Goal: Task Accomplishment & Management: Manage account settings

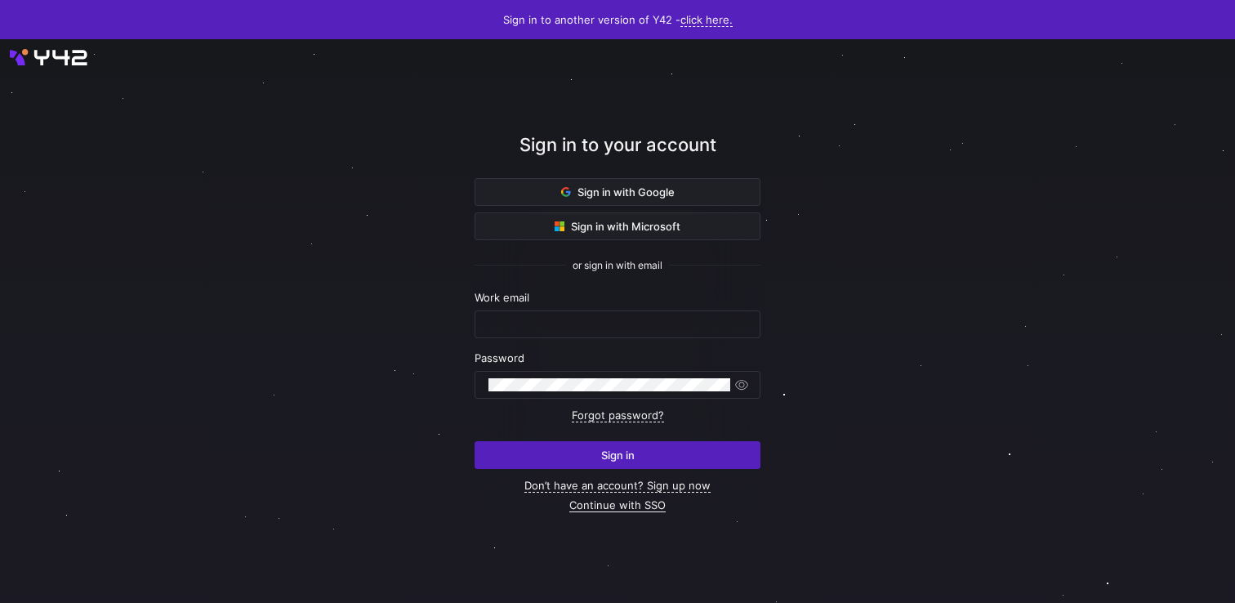
click at [640, 507] on link "Continue with SSO" at bounding box center [617, 505] width 96 height 14
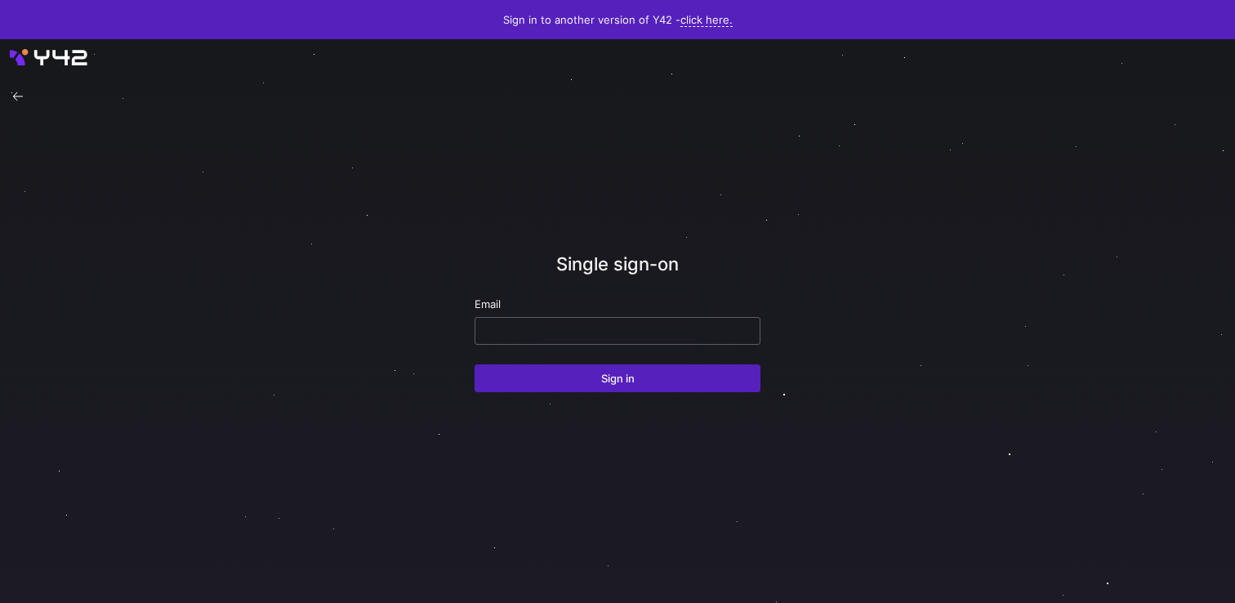
click at [652, 341] on div at bounding box center [617, 331] width 258 height 26
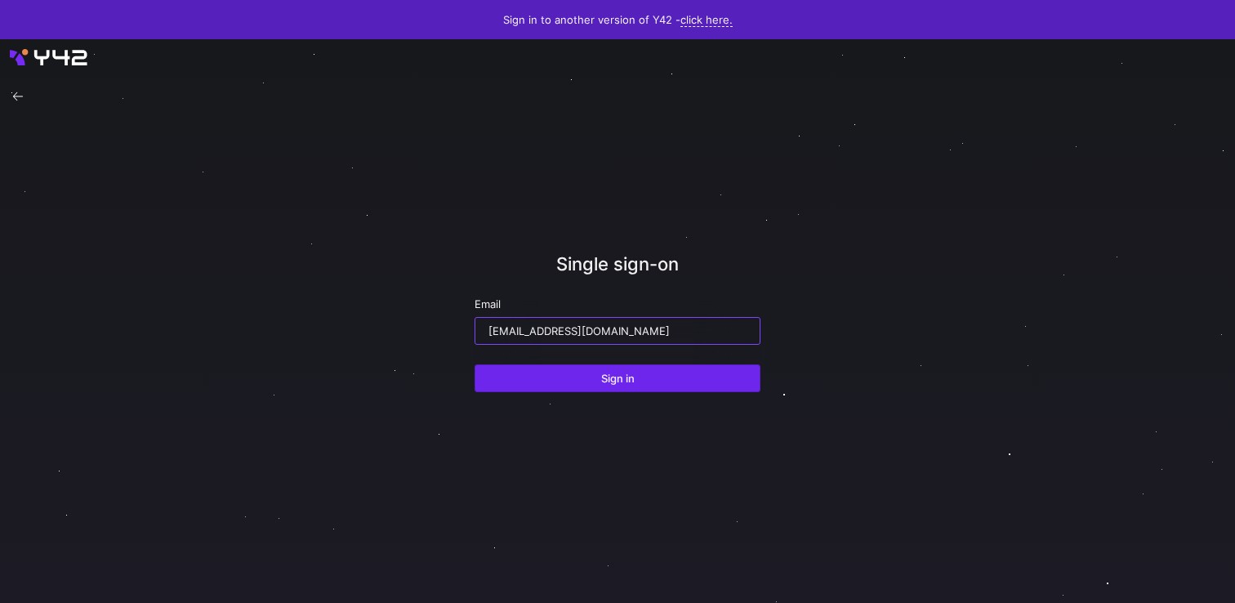
type input "[EMAIL_ADDRESS][DOMAIN_NAME]"
click at [625, 385] on span "submit" at bounding box center [617, 378] width 284 height 26
